Goal: Transaction & Acquisition: Download file/media

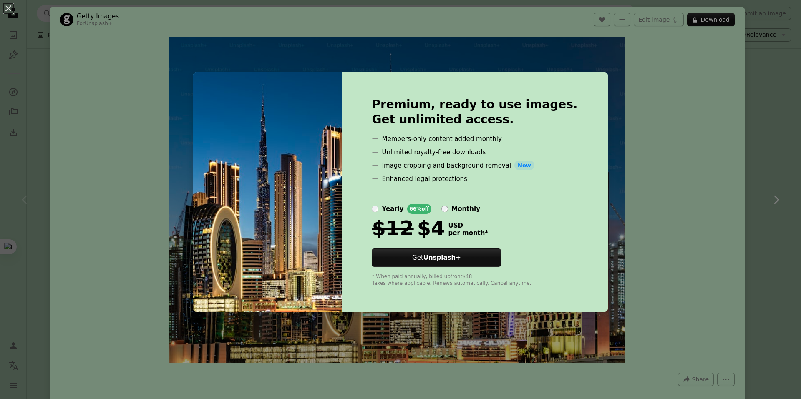
click at [662, 154] on div "An X shape Premium, ready to use images. Get unlimited access. A plus sign Memb…" at bounding box center [400, 199] width 801 height 399
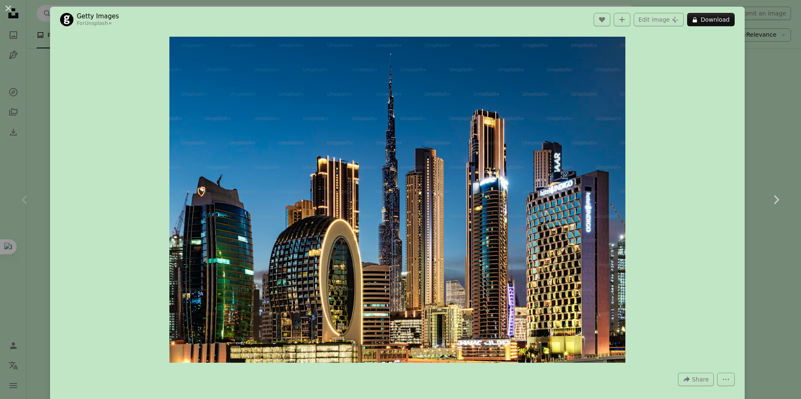
click at [756, 70] on div "An X shape Chevron left Chevron right Getty Images For Unsplash+ A heart A plus…" at bounding box center [400, 199] width 801 height 399
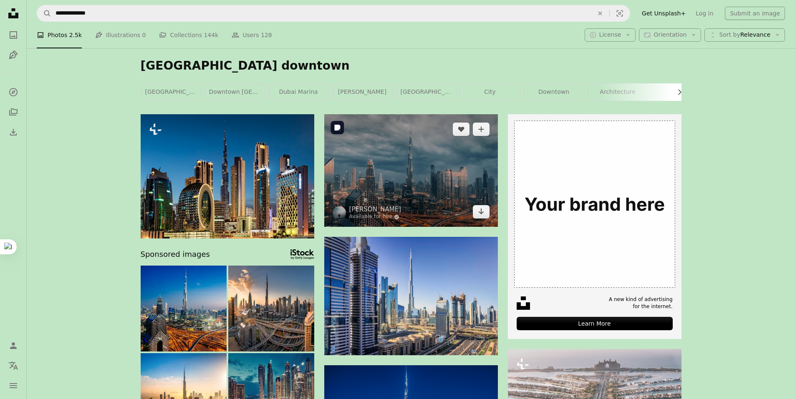
click at [426, 186] on img at bounding box center [411, 170] width 174 height 113
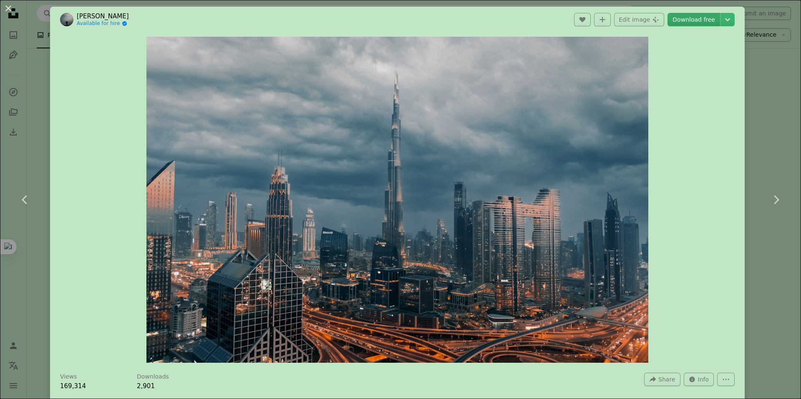
click at [686, 22] on link "Download free" at bounding box center [694, 19] width 53 height 13
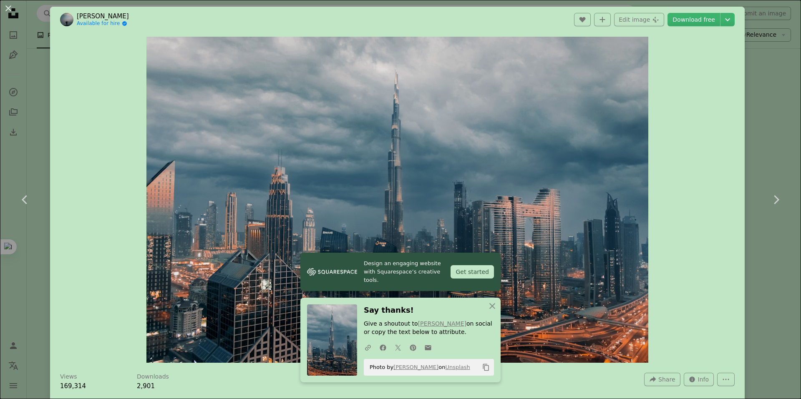
click at [666, 226] on div "Zoom in" at bounding box center [397, 200] width 695 height 335
click at [758, 87] on div "An X shape Chevron left Chevron right [PERSON_NAME] Available for hire A checkm…" at bounding box center [400, 199] width 801 height 399
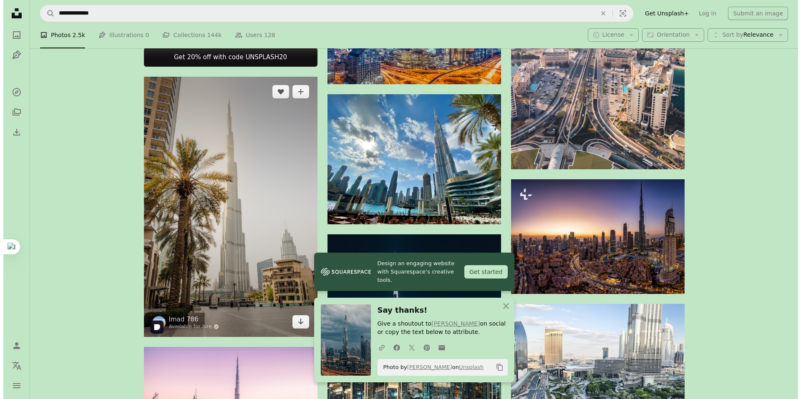
scroll to position [389, 0]
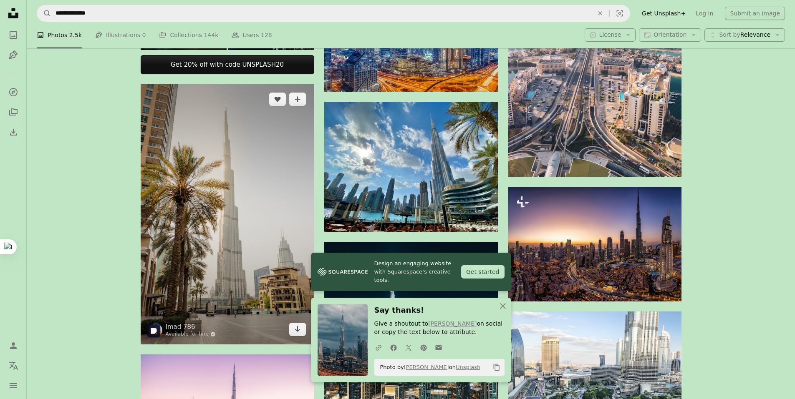
click at [242, 184] on img at bounding box center [228, 214] width 174 height 260
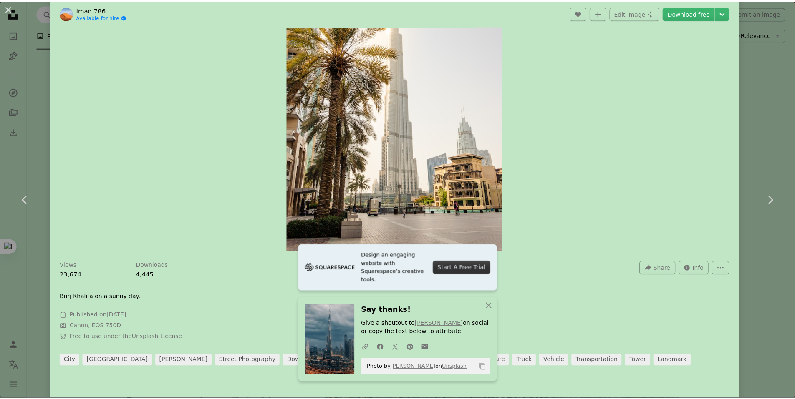
scroll to position [167, 0]
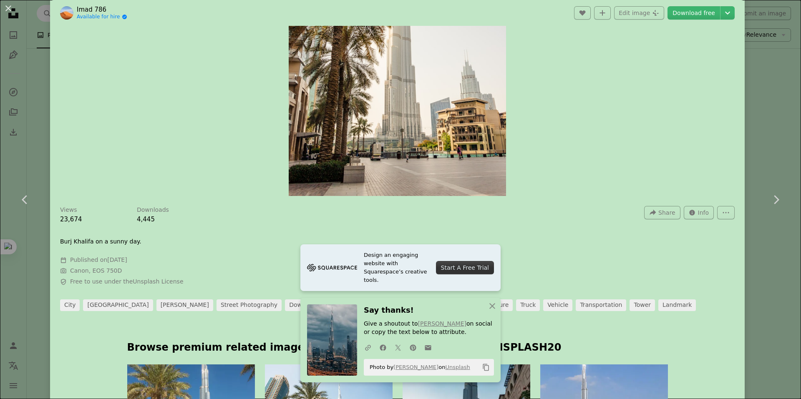
click at [756, 116] on div "An X shape Chevron left Chevron right [PERSON_NAME] 786 Available for hire A ch…" at bounding box center [400, 199] width 801 height 399
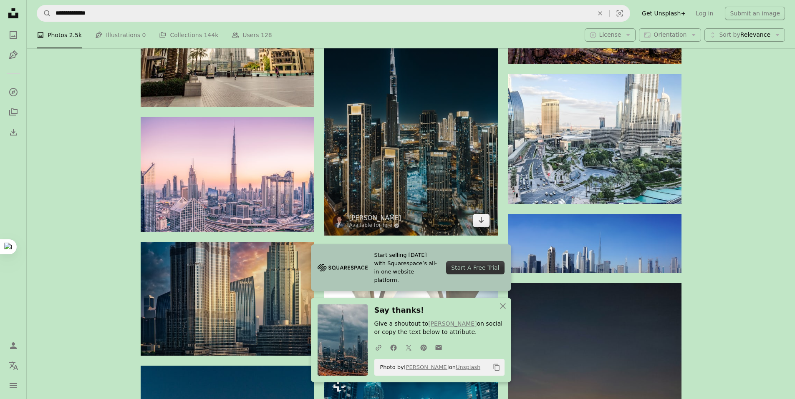
scroll to position [556, 0]
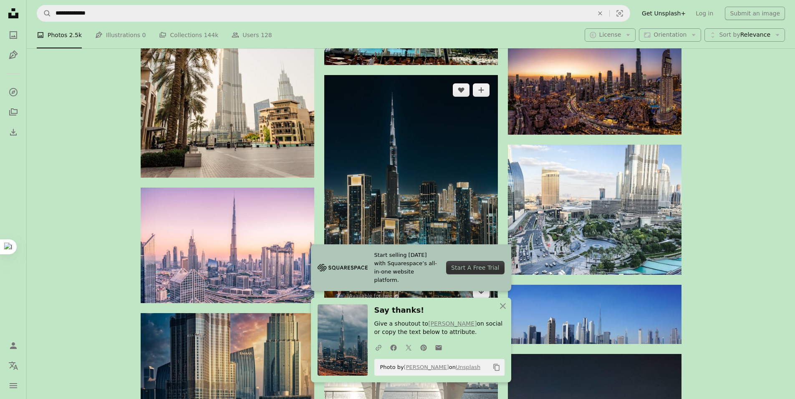
click at [419, 180] on img at bounding box center [411, 191] width 174 height 232
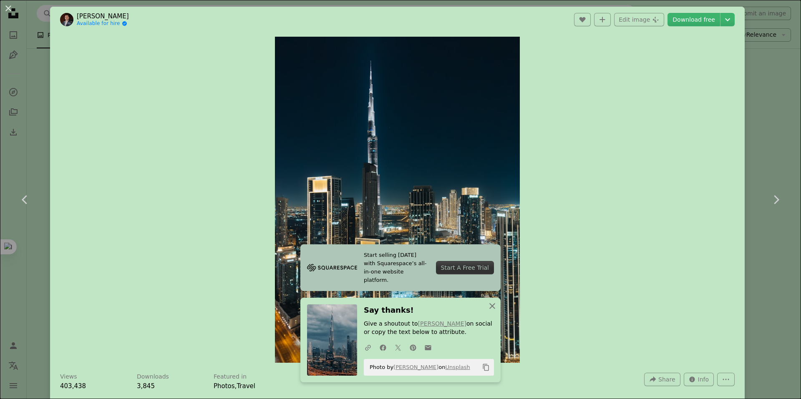
click at [491, 303] on icon "An X shape" at bounding box center [492, 306] width 10 height 10
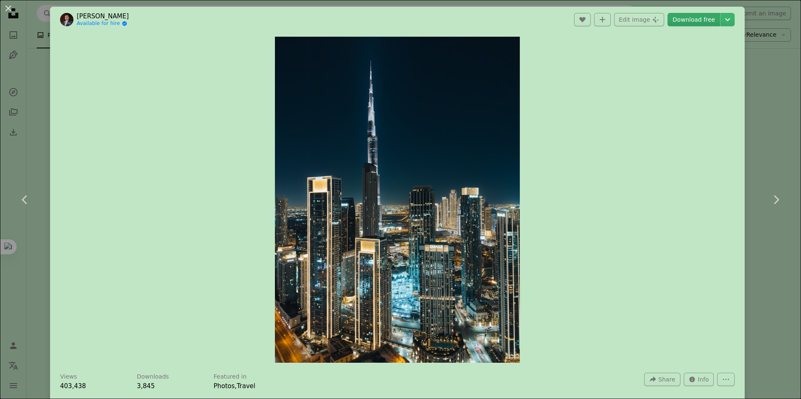
click at [695, 14] on link "Download free" at bounding box center [694, 19] width 53 height 13
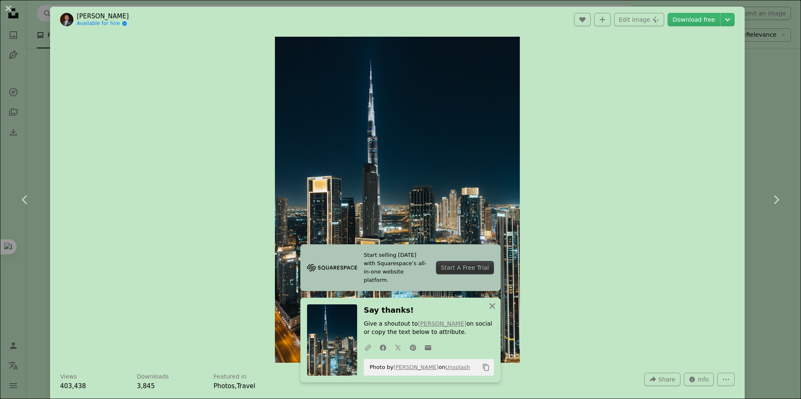
click at [487, 303] on icon "An X shape" at bounding box center [492, 306] width 10 height 10
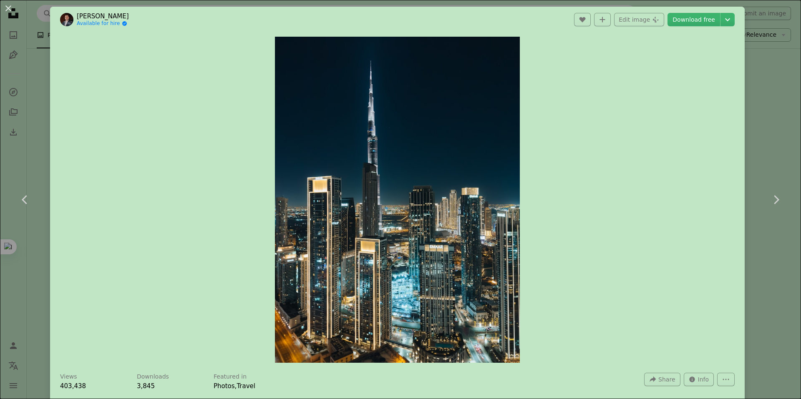
click at [759, 88] on div "An X shape Chevron left Chevron right Nejc Soklič Available for hire A checkmar…" at bounding box center [400, 199] width 801 height 399
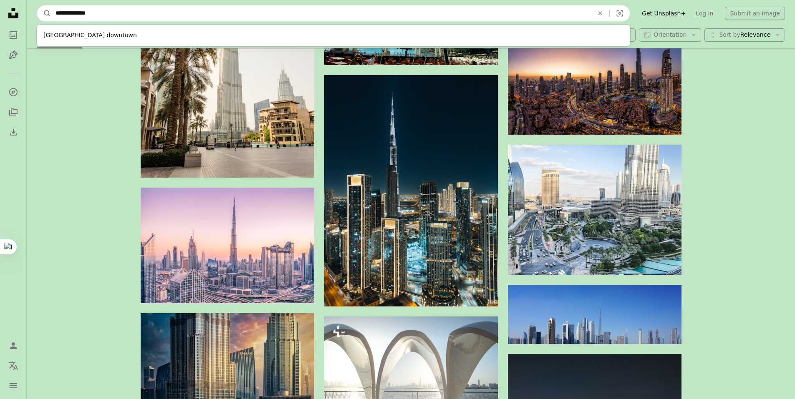
drag, startPoint x: 156, startPoint y: 9, endPoint x: 73, endPoint y: 10, distance: 83.9
click at [73, 10] on input "**********" at bounding box center [321, 13] width 540 height 16
type input "**********"
click button "A magnifying glass" at bounding box center [44, 13] width 14 height 16
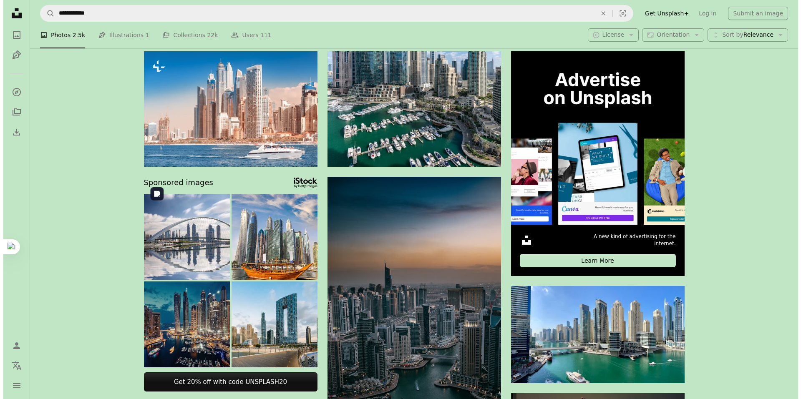
scroll to position [56, 0]
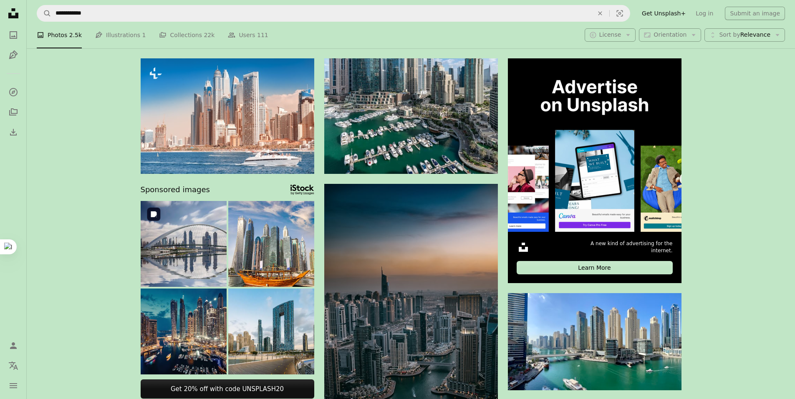
click at [185, 244] on img at bounding box center [184, 244] width 86 height 86
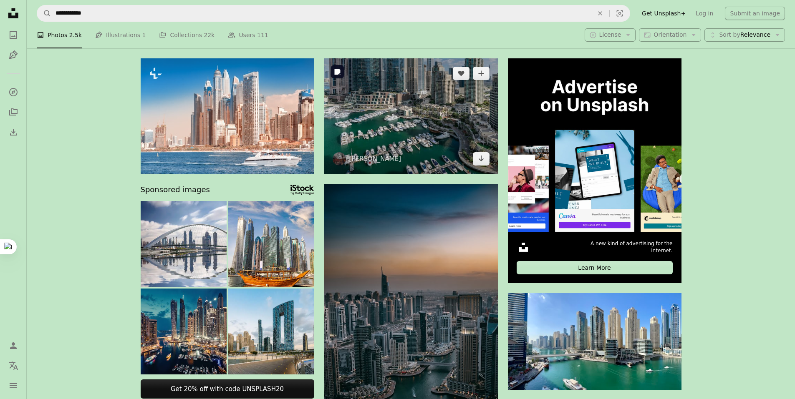
click at [401, 129] on img at bounding box center [411, 116] width 174 height 116
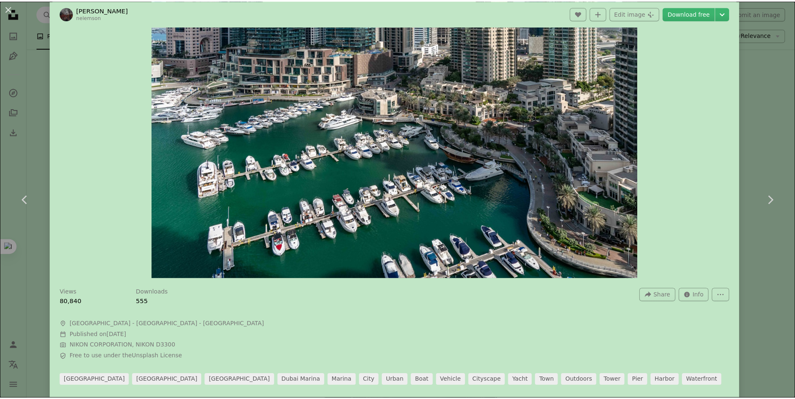
scroll to position [56, 0]
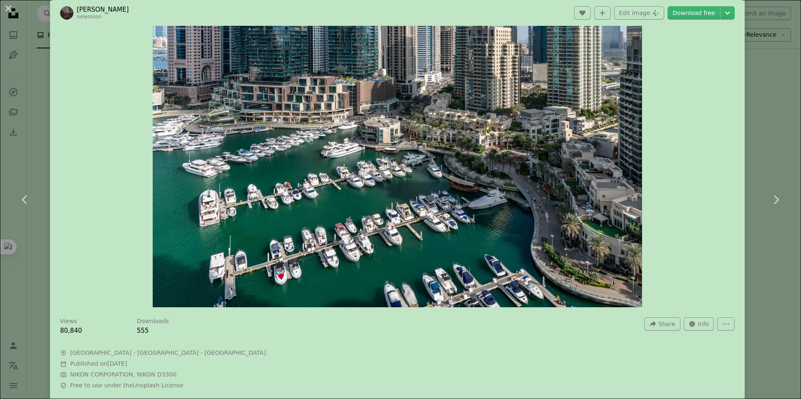
click at [760, 129] on div "An X shape Chevron left Chevron right Nelemson [PERSON_NAME] nelemson A heart A…" at bounding box center [400, 199] width 801 height 399
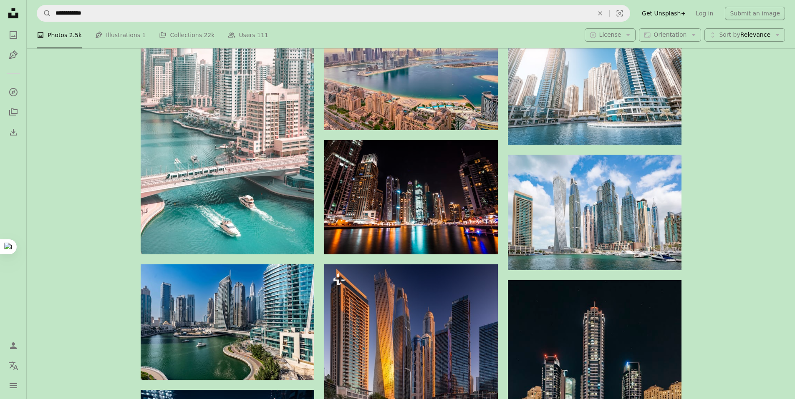
scroll to position [557, 0]
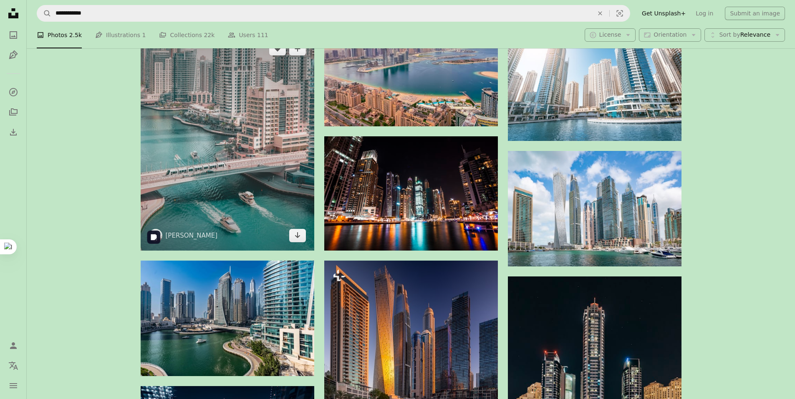
click at [228, 209] on img at bounding box center [228, 142] width 174 height 217
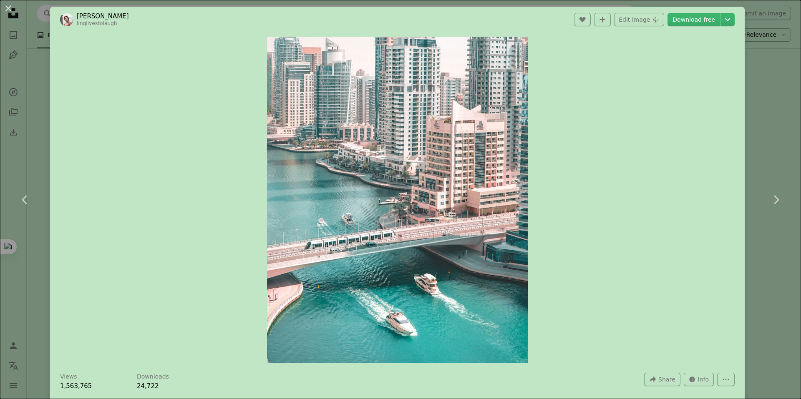
click at [757, 104] on div "An X shape Chevron left Chevron right [PERSON_NAME] linglivestolaugh A heart A …" at bounding box center [400, 199] width 801 height 399
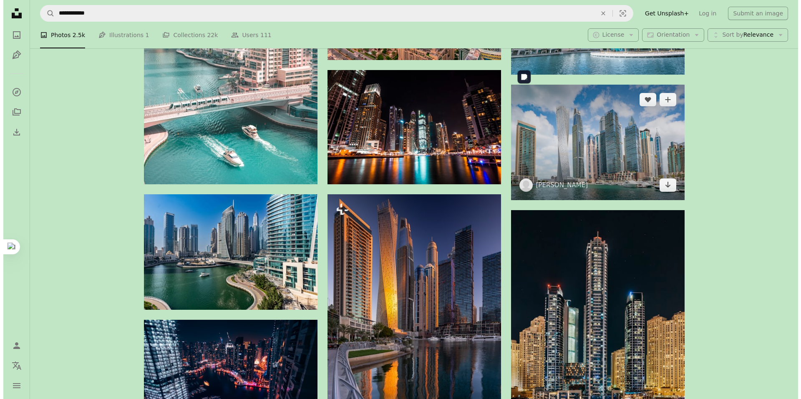
scroll to position [724, 0]
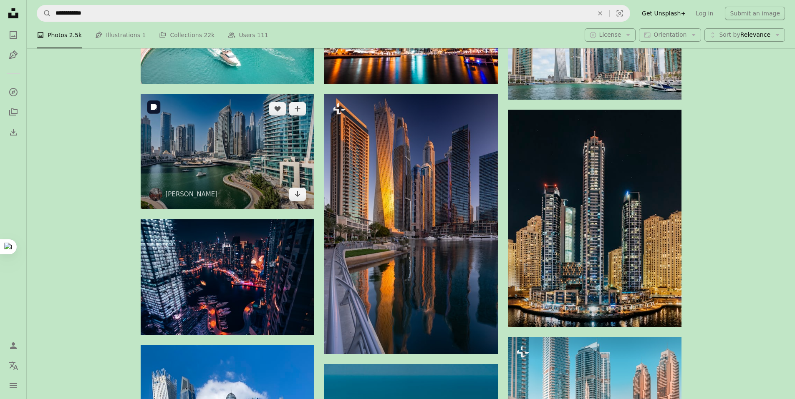
click at [240, 176] on img at bounding box center [228, 152] width 174 height 116
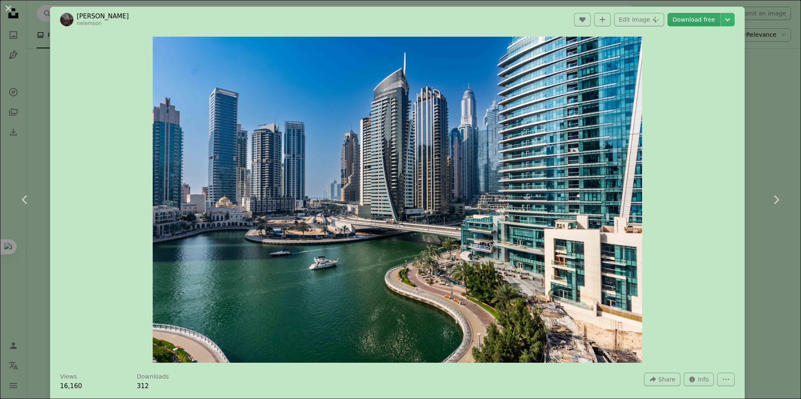
click at [695, 18] on link "Download free" at bounding box center [694, 19] width 53 height 13
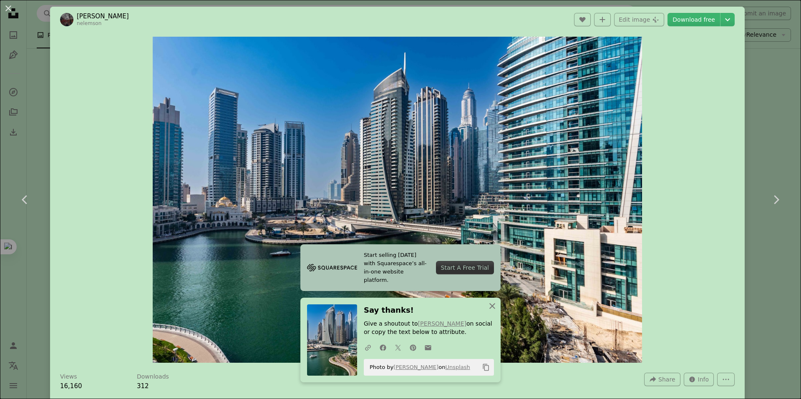
click at [492, 303] on icon "An X shape" at bounding box center [492, 306] width 10 height 10
